Goal: Transaction & Acquisition: Subscribe to service/newsletter

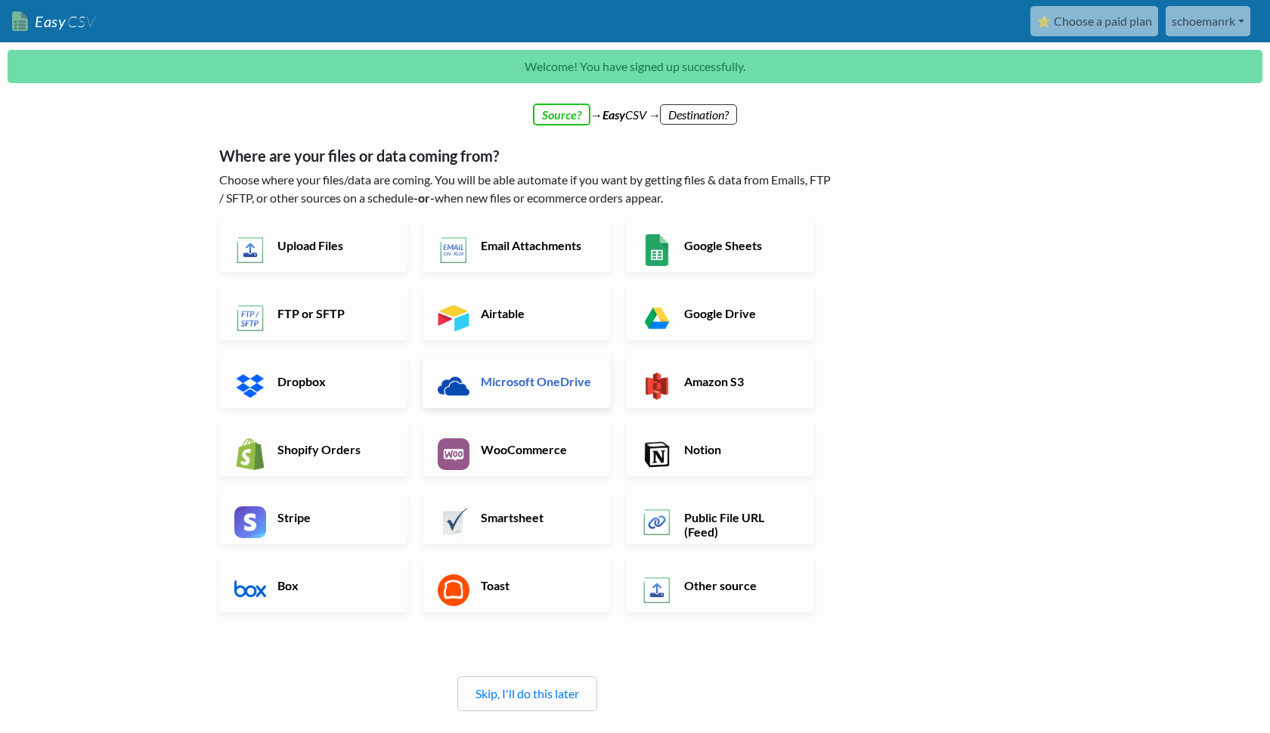
click at [523, 385] on h6 "Microsoft OneDrive" at bounding box center [536, 381] width 119 height 14
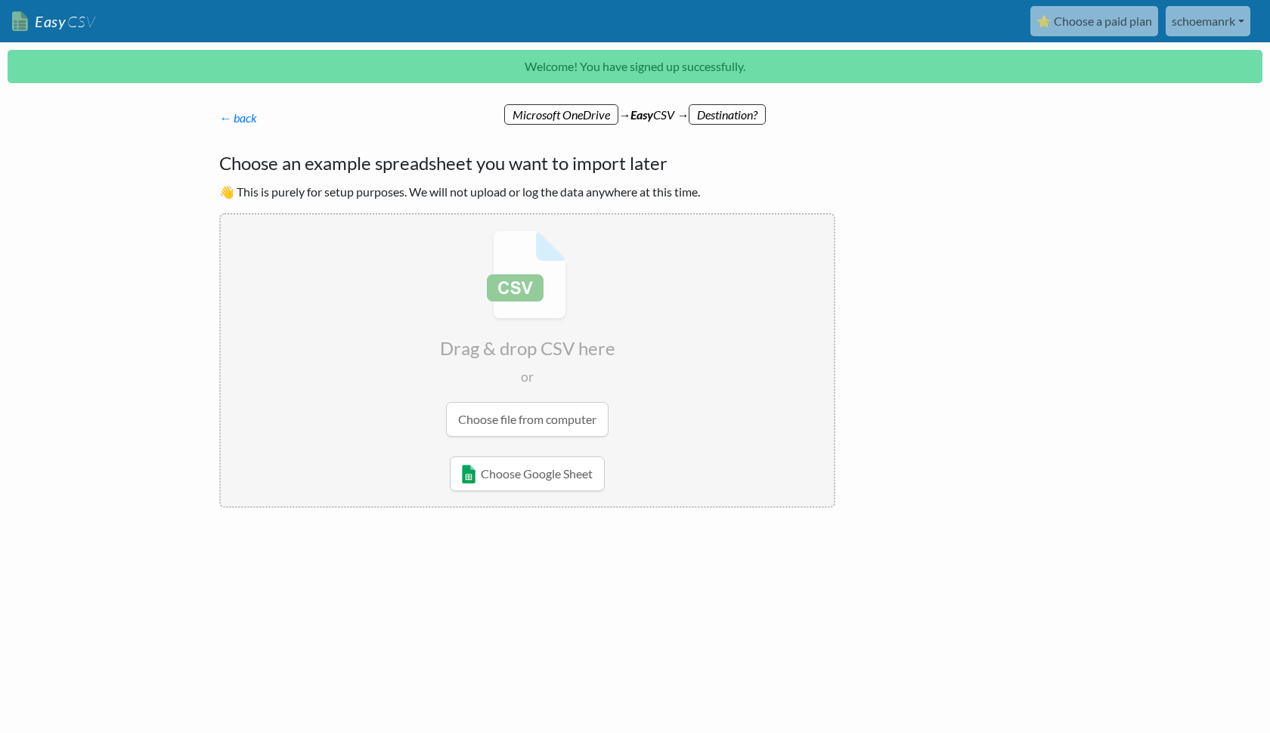
click at [543, 422] on input "file" at bounding box center [527, 334] width 613 height 238
click at [1092, 20] on link "⭐ Choose a paid plan" at bounding box center [1094, 21] width 128 height 30
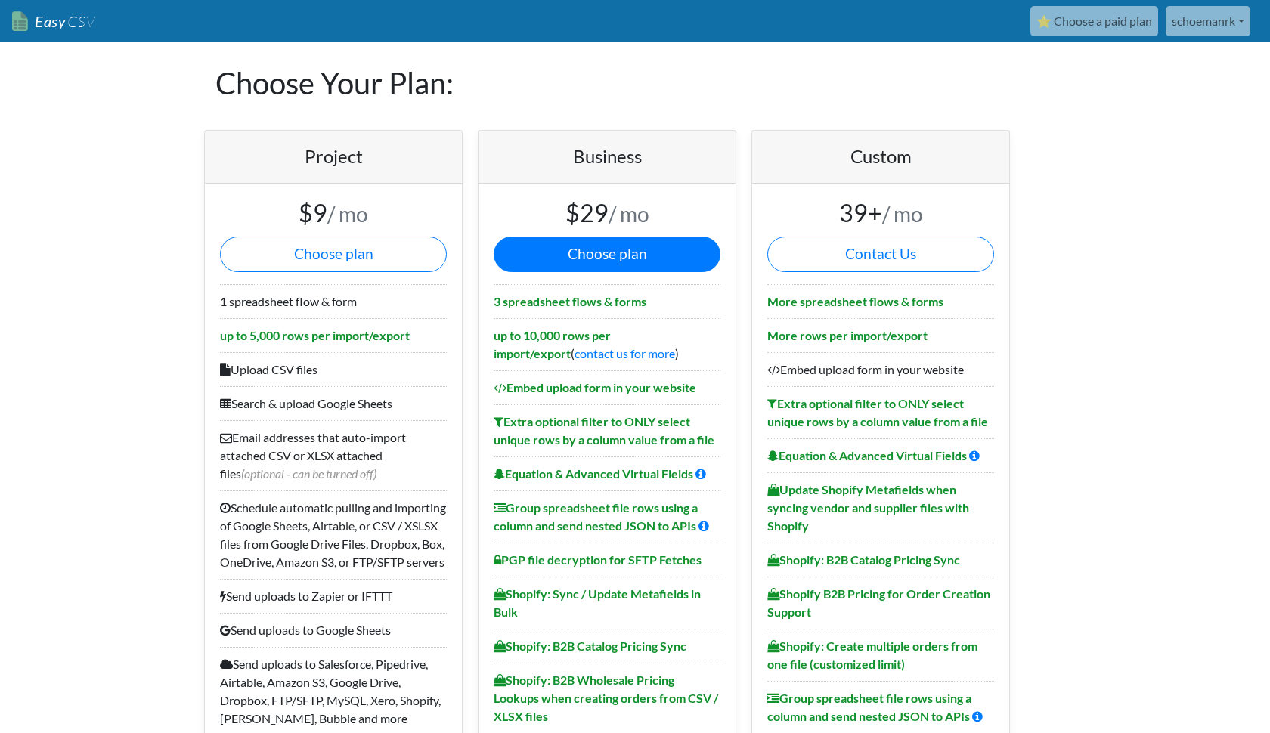
click at [621, 251] on button "Choose plan" at bounding box center [607, 255] width 227 height 36
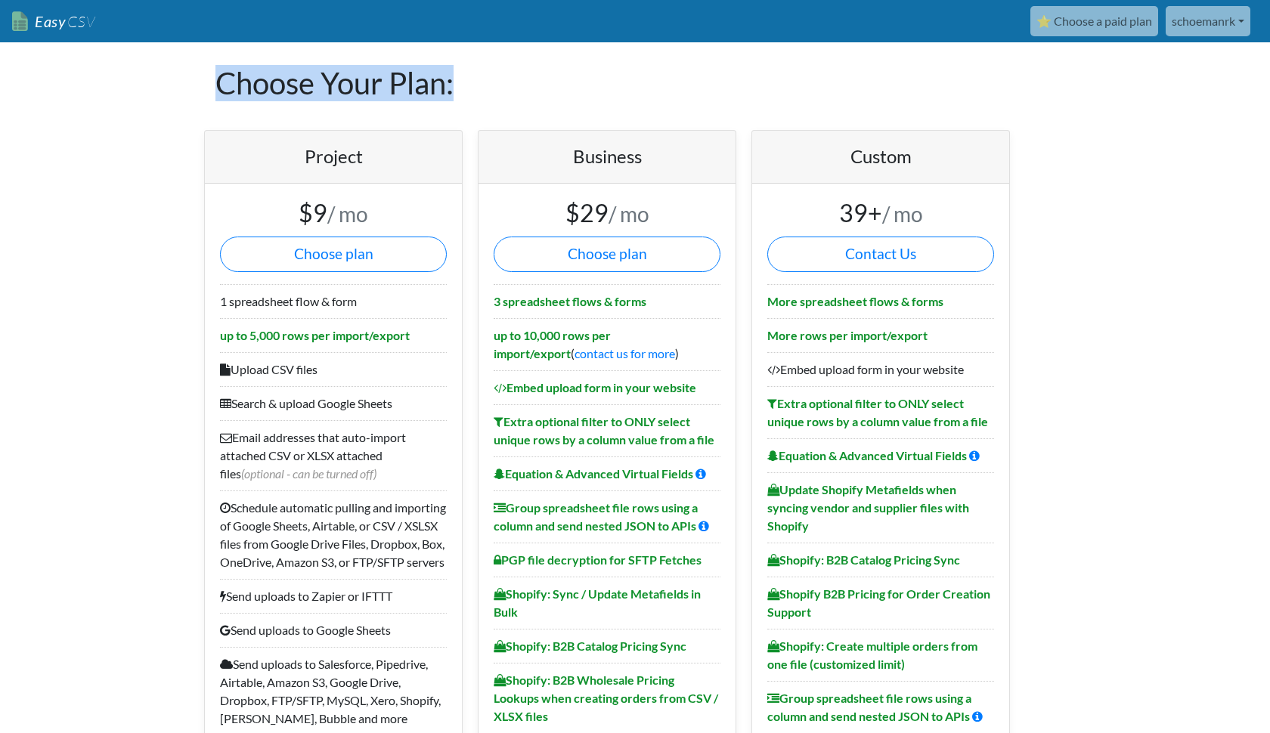
drag, startPoint x: 218, startPoint y: 86, endPoint x: 525, endPoint y: 100, distance: 307.9
click at [525, 100] on h1 "Choose Your Plan:" at bounding box center [634, 83] width 839 height 82
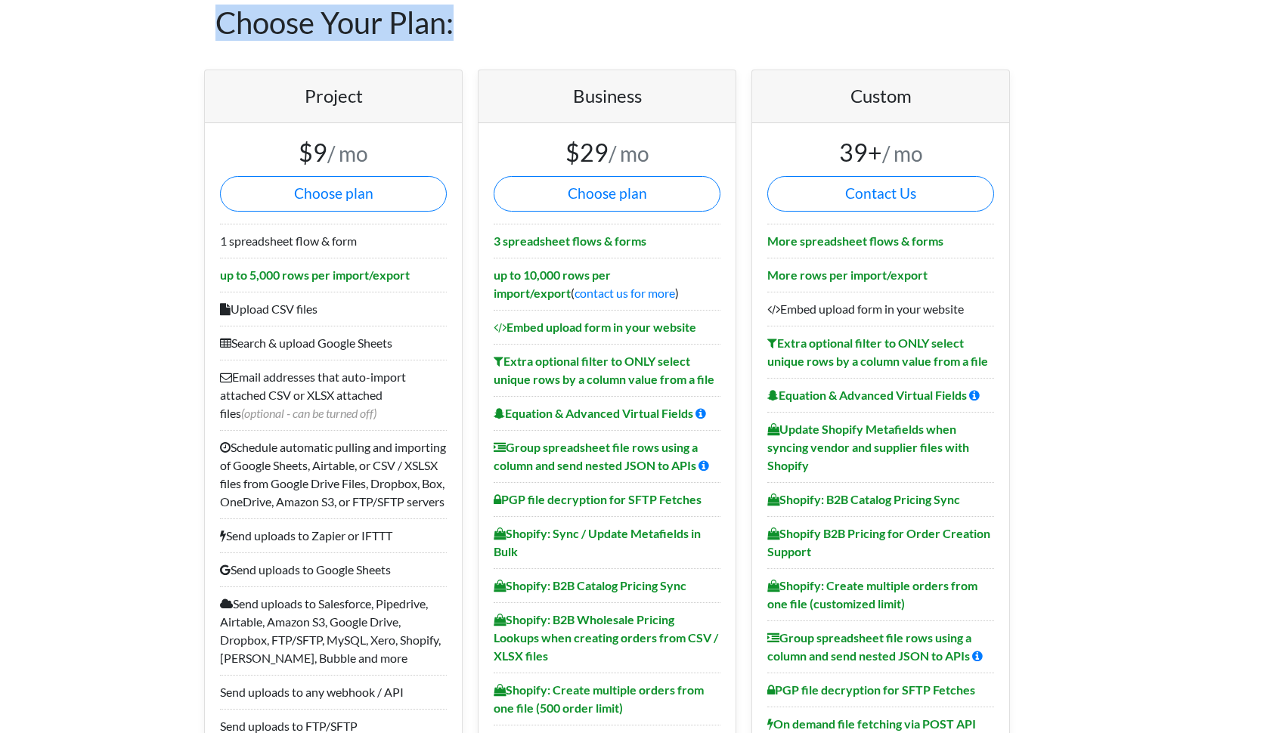
scroll to position [76, 0]
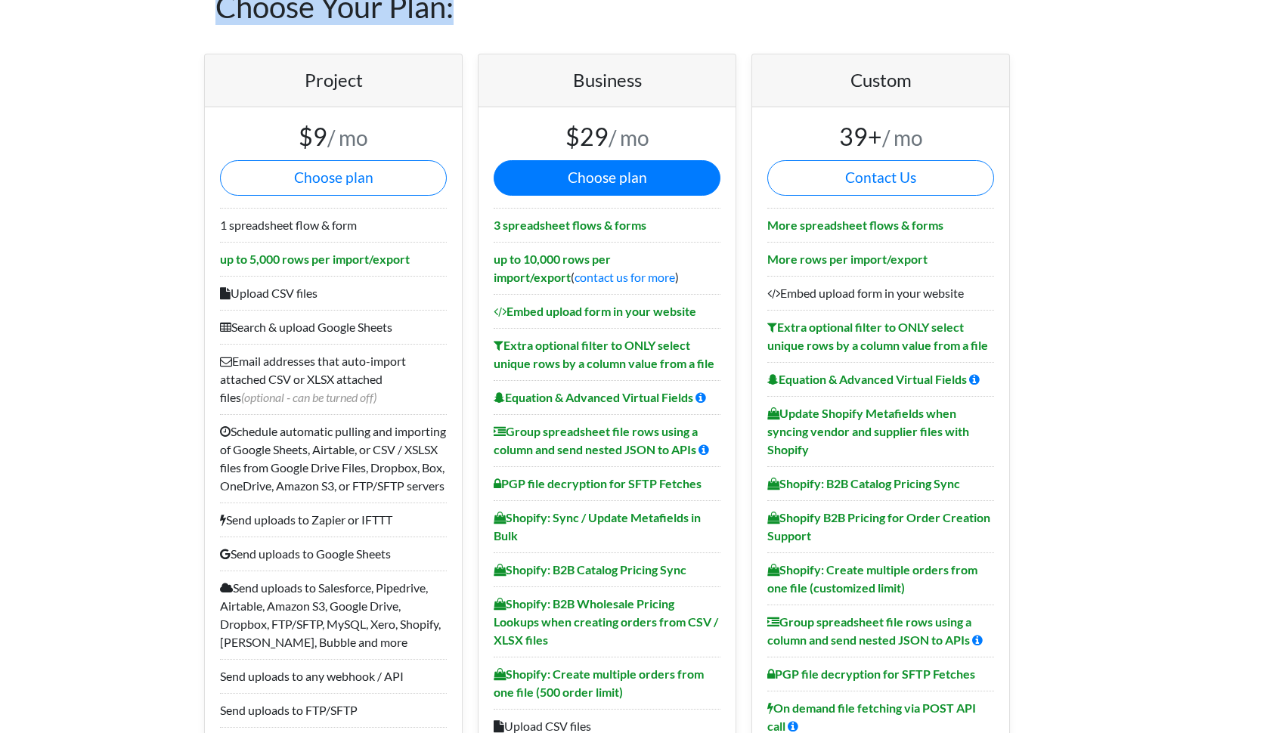
click at [609, 178] on button "Choose plan" at bounding box center [607, 178] width 227 height 36
